Goal: Task Accomplishment & Management: Use online tool/utility

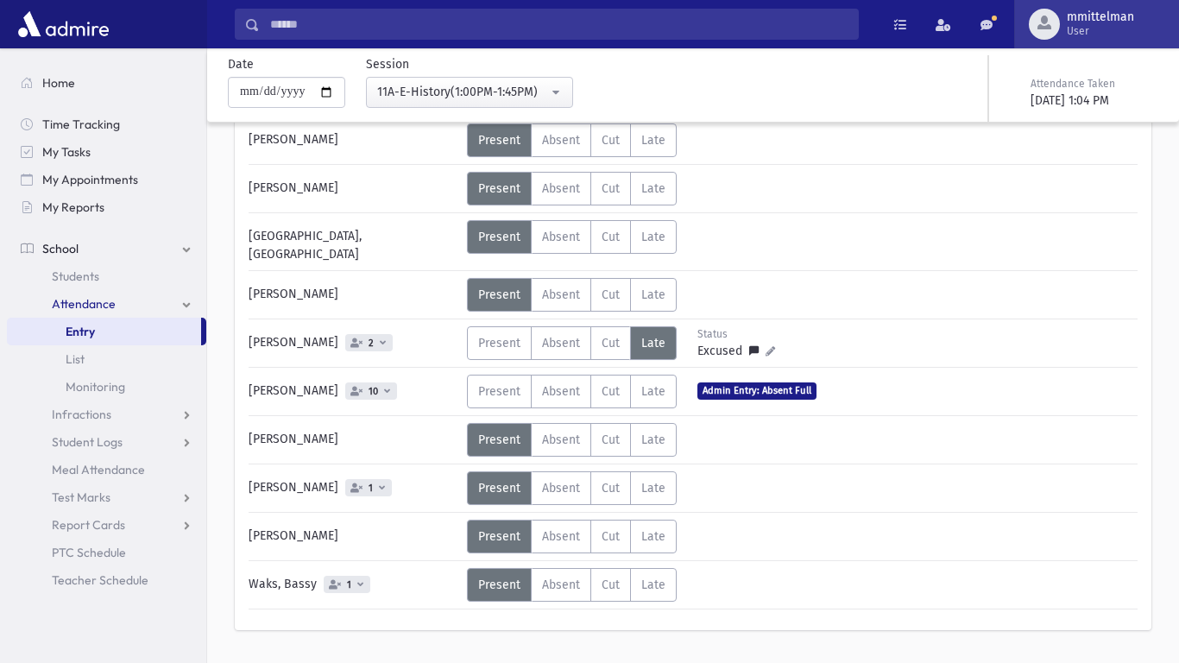
scroll to position [578, 0]
click at [1080, 28] on span "User" at bounding box center [1100, 31] width 67 height 14
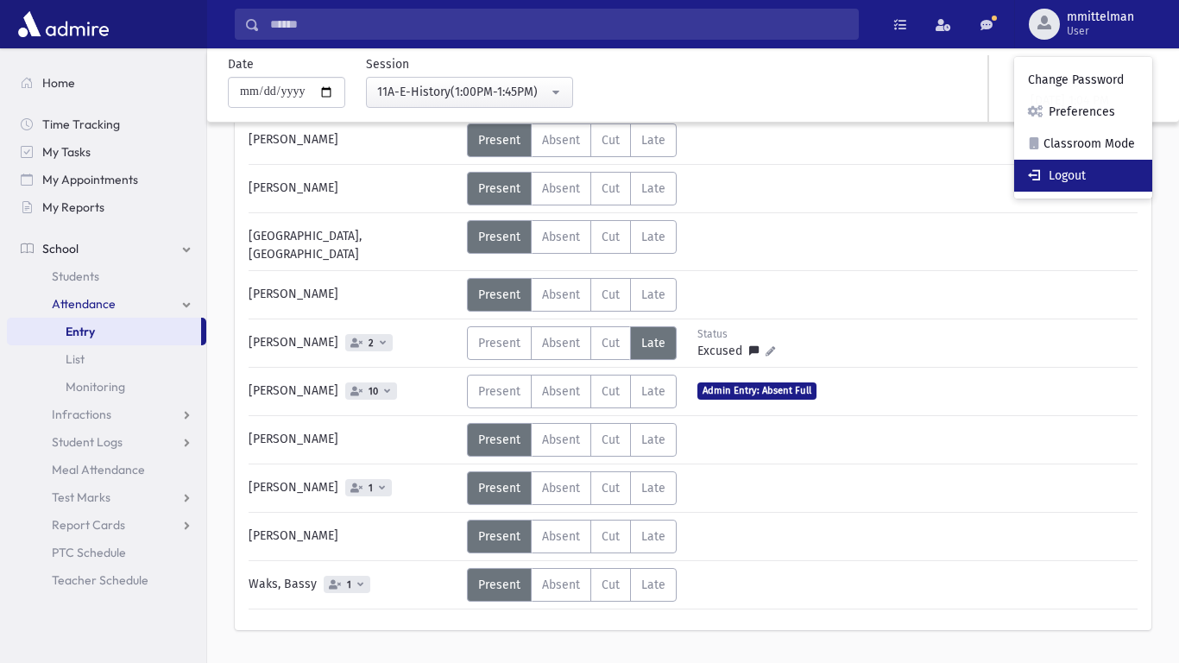
click at [1076, 185] on link "Logout" at bounding box center [1083, 176] width 138 height 32
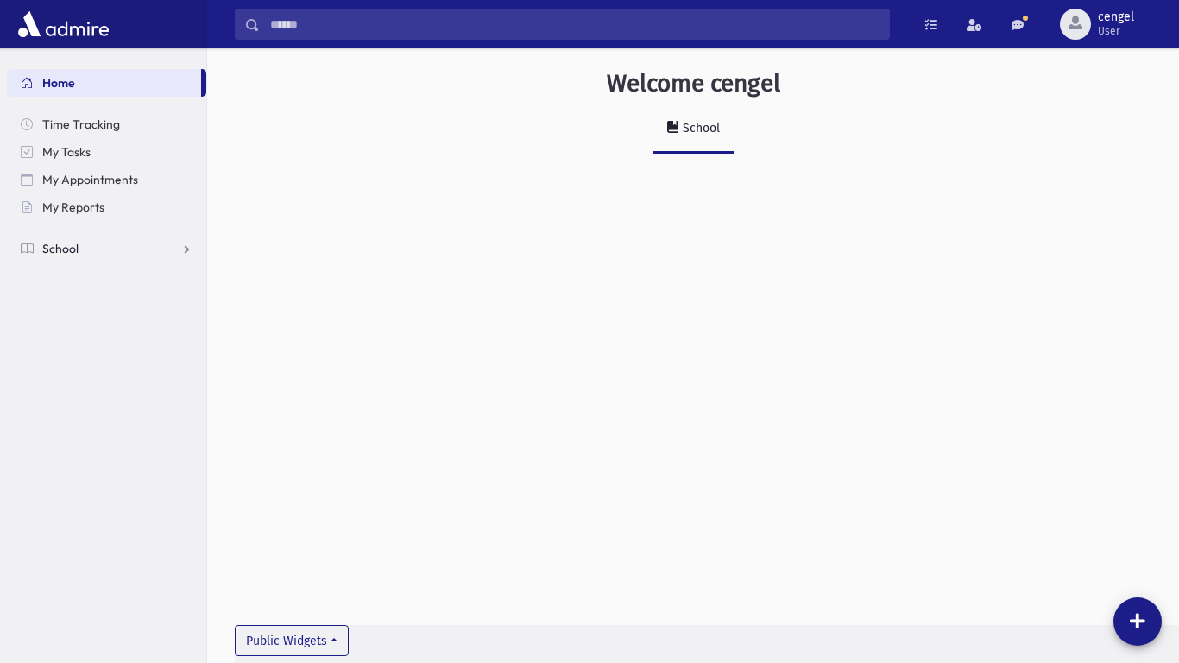
click at [55, 248] on span "School" at bounding box center [60, 249] width 36 height 16
click at [71, 302] on span "Attendance" at bounding box center [84, 304] width 64 height 16
click at [79, 332] on span "Entry" at bounding box center [80, 332] width 29 height 16
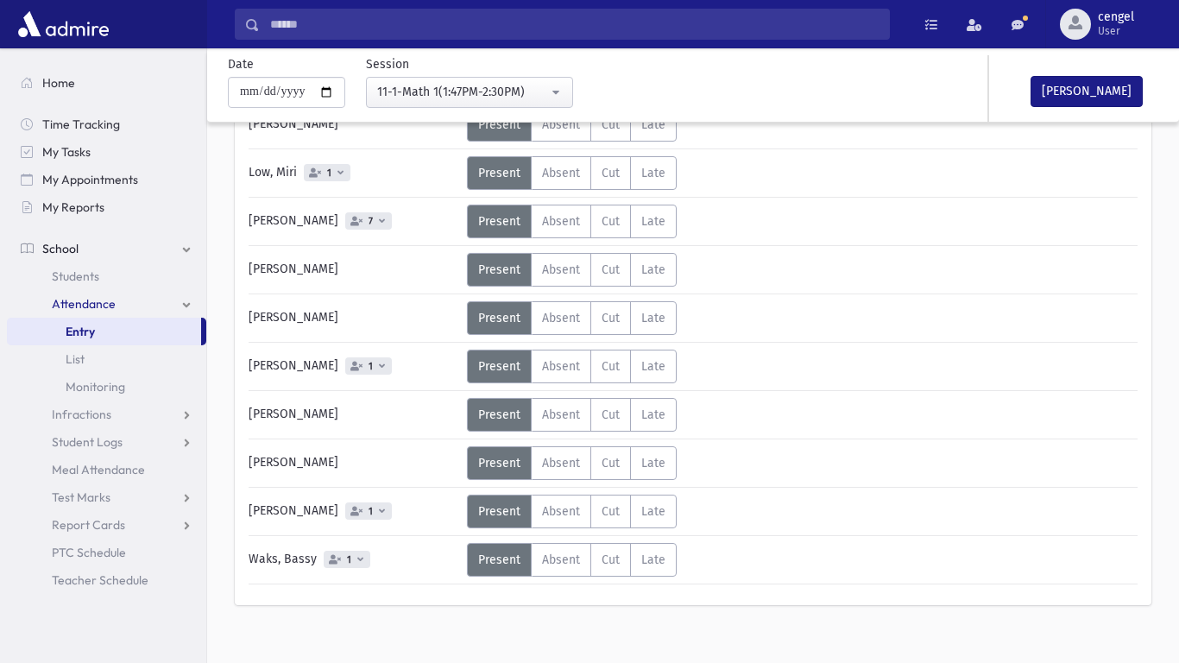
scroll to position [468, 0]
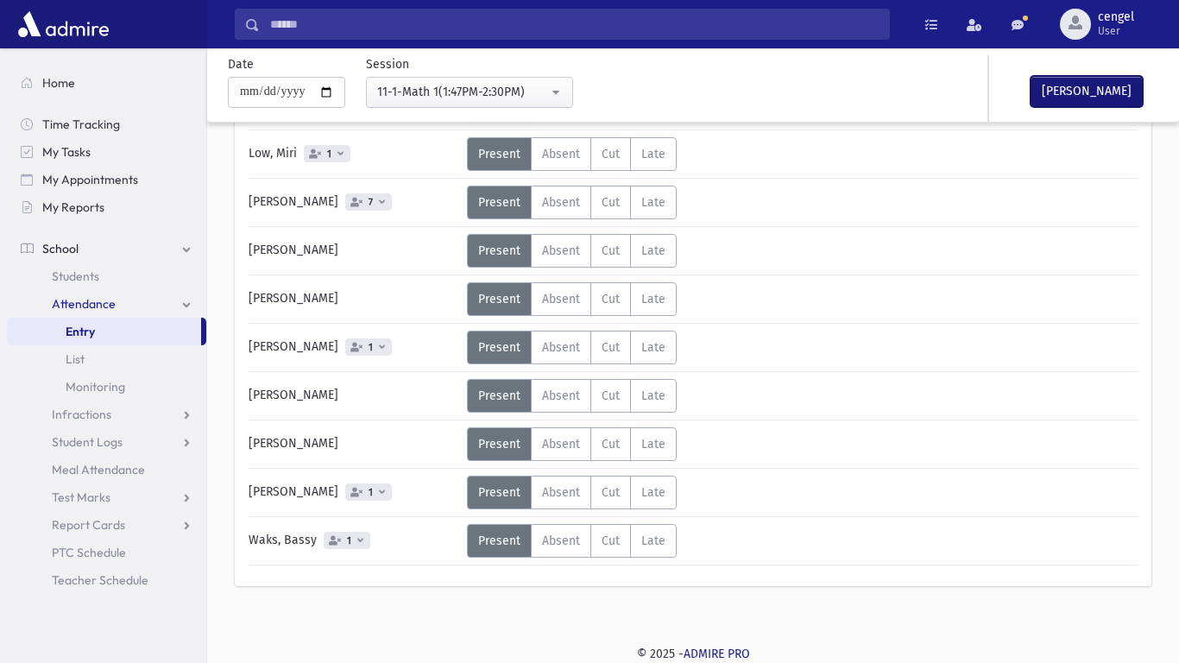
click at [1064, 95] on button "[PERSON_NAME]" at bounding box center [1087, 91] width 112 height 31
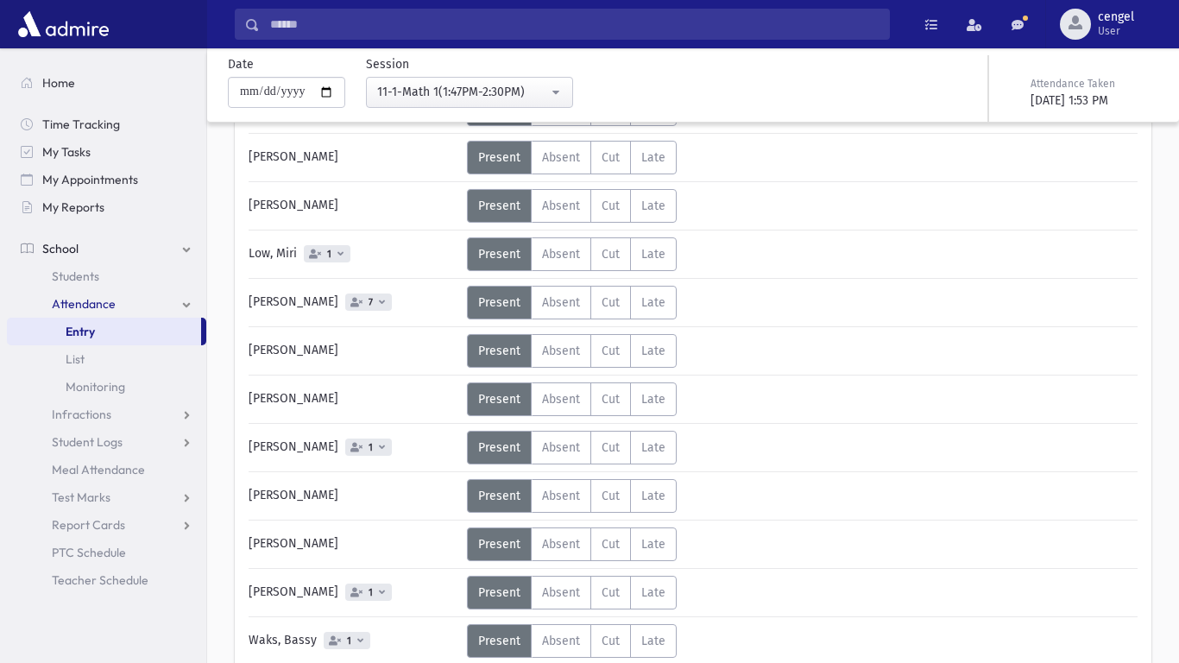
scroll to position [364, 0]
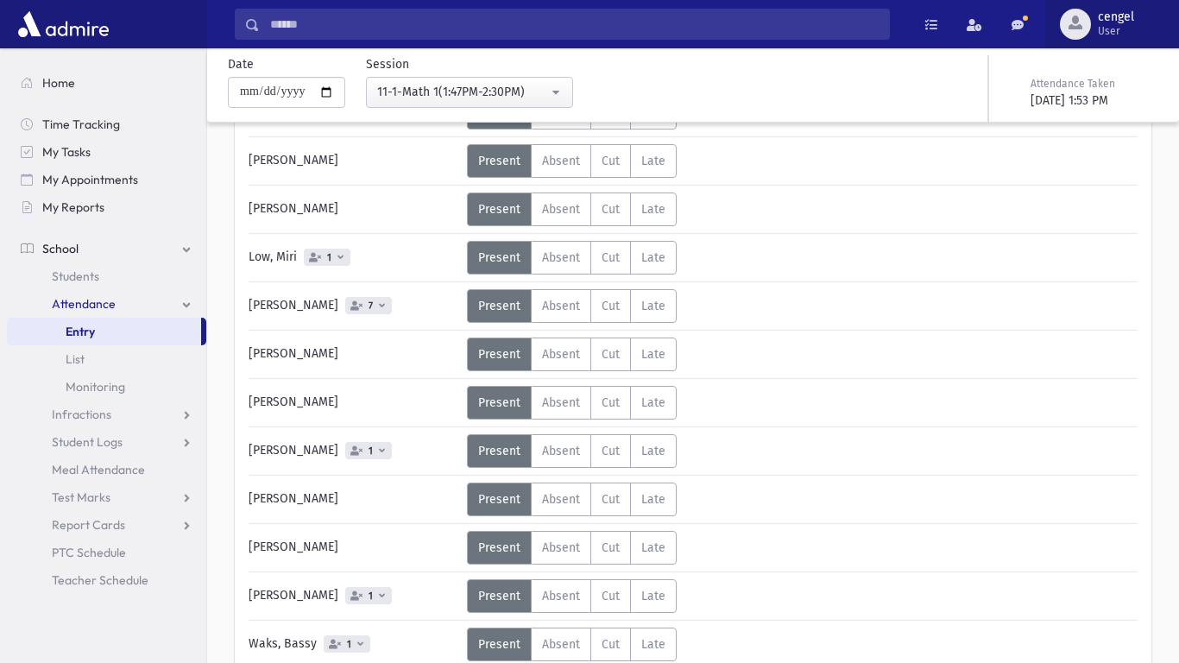
click at [1109, 28] on span "User" at bounding box center [1116, 31] width 36 height 14
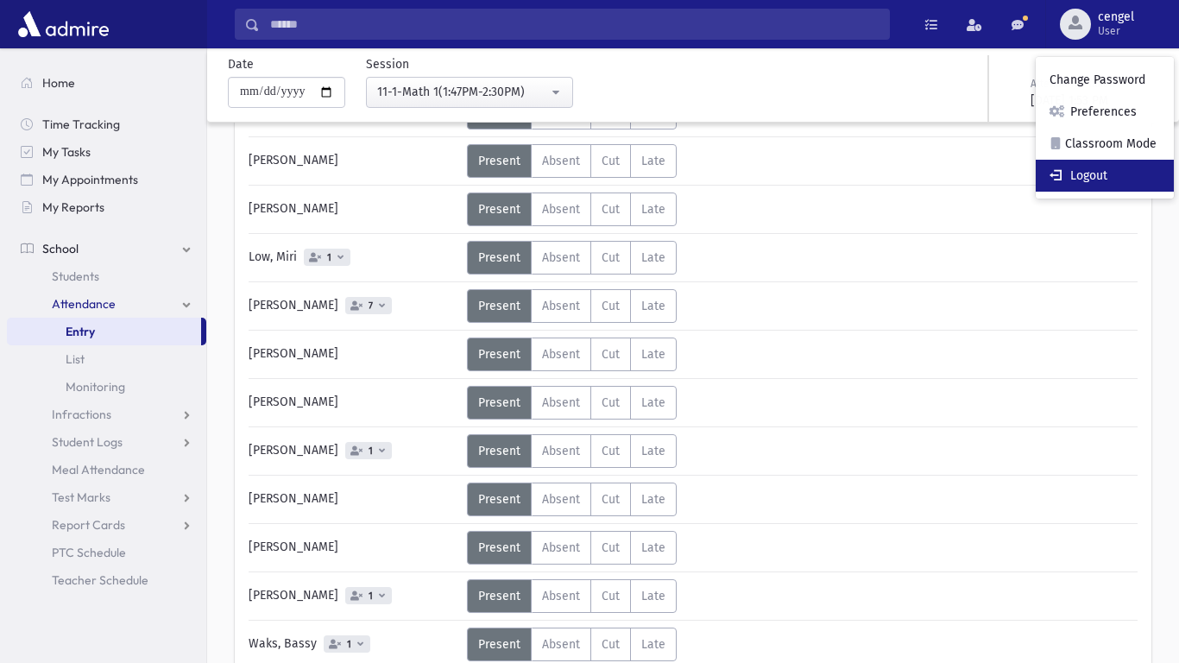
click at [1101, 186] on link "Logout" at bounding box center [1105, 176] width 138 height 32
